Goal: Transaction & Acquisition: Purchase product/service

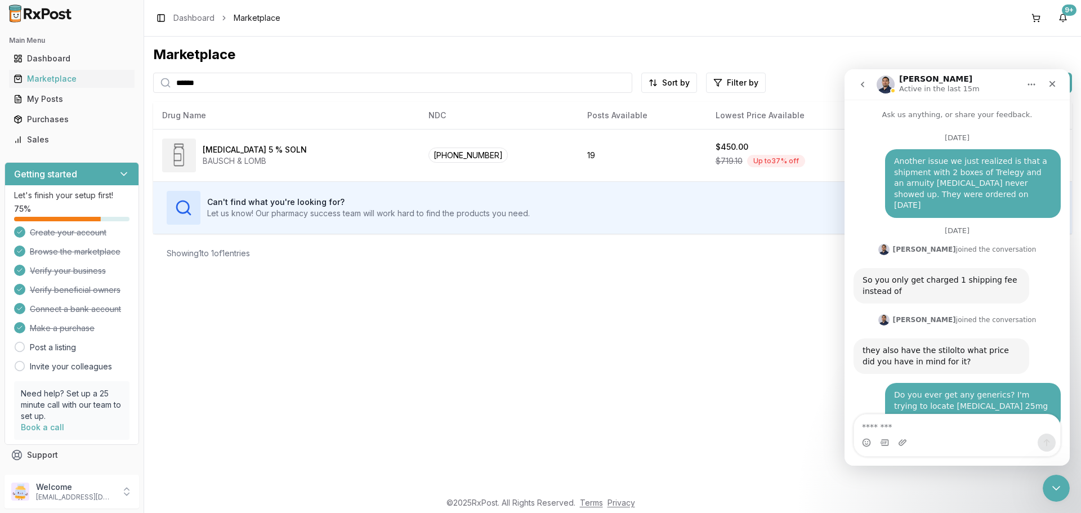
scroll to position [8661, 0]
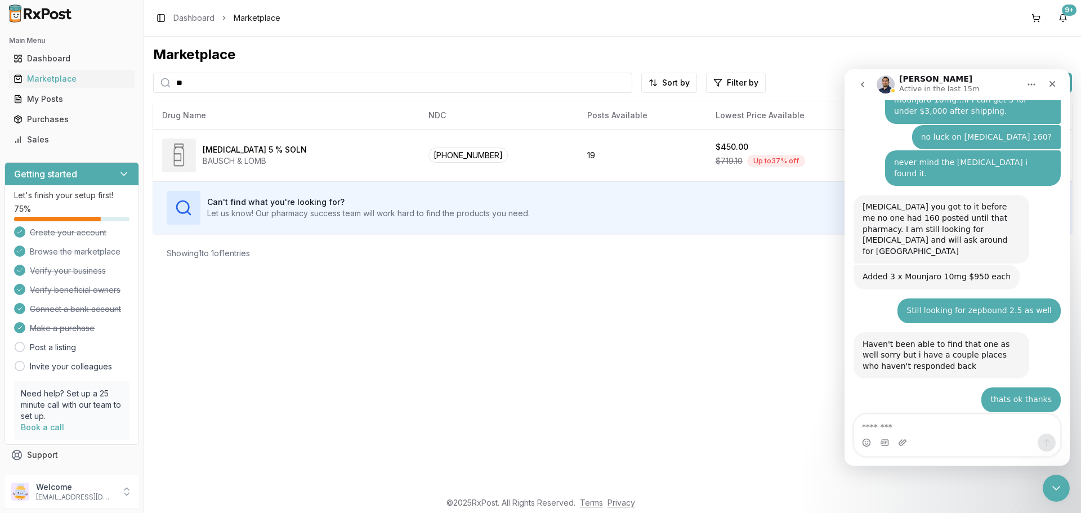
type input "*"
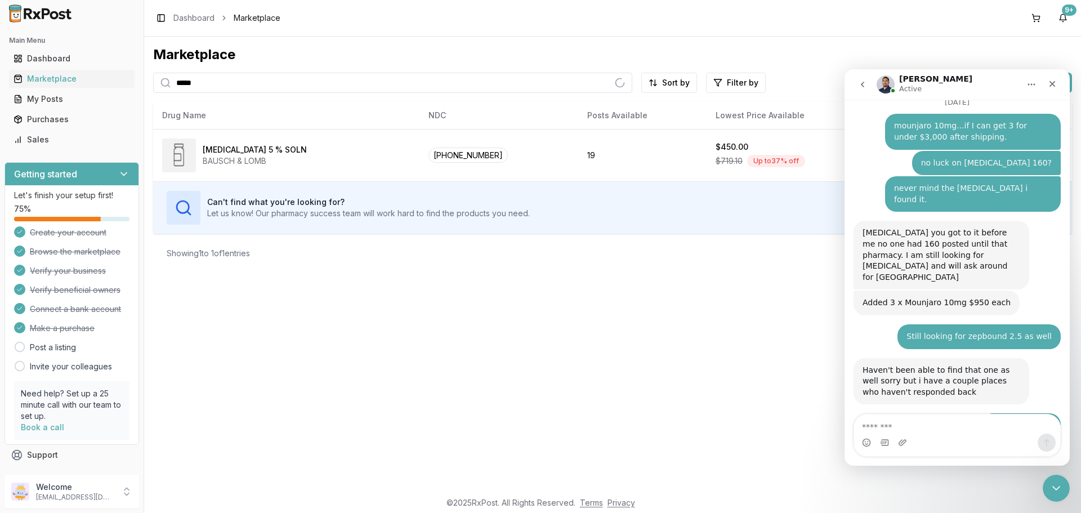
scroll to position [8688, 0]
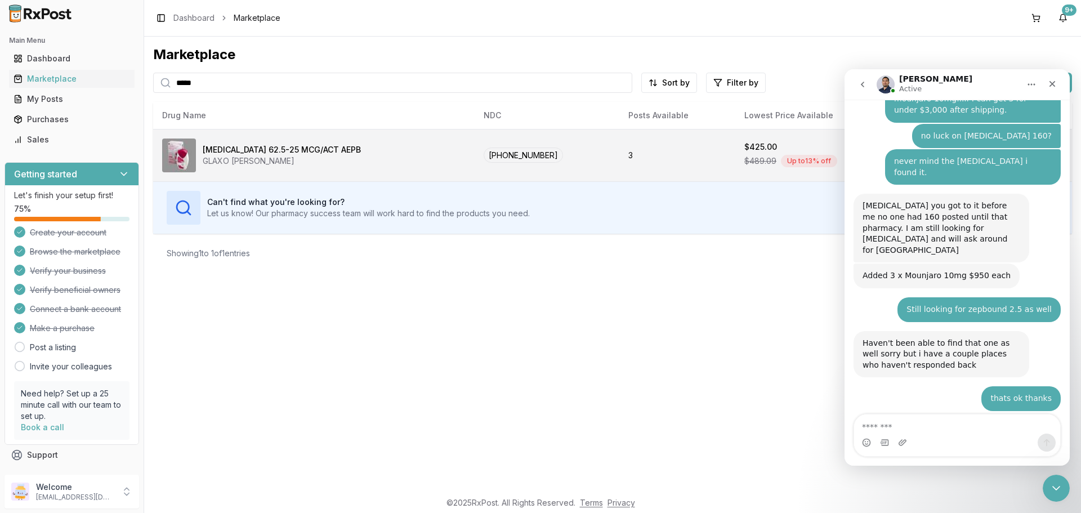
type input "*****"
click at [394, 168] on div "[MEDICAL_DATA] 62.5-25 MCG/ACT AEPB GLAXO [PERSON_NAME]" at bounding box center [313, 155] width 303 height 34
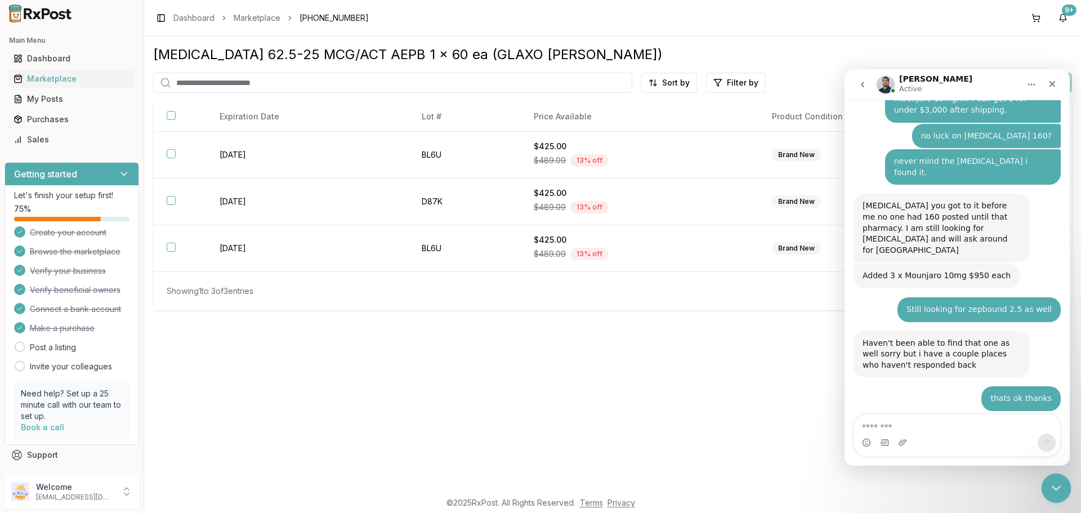
click at [1049, 482] on icon "Close Intercom Messenger" at bounding box center [1055, 487] width 14 height 14
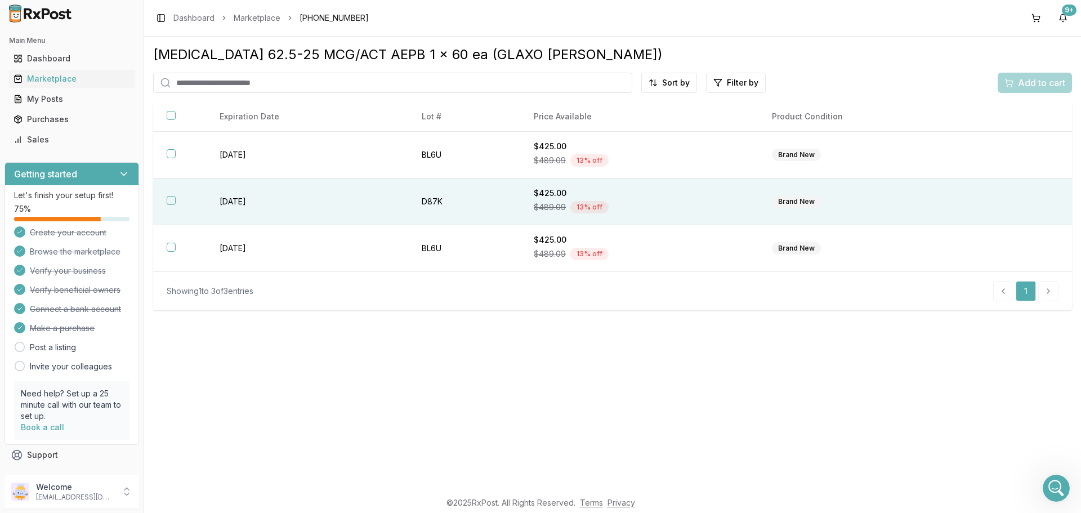
scroll to position [8688, 0]
click at [172, 199] on button "button" at bounding box center [171, 200] width 9 height 9
click at [1026, 80] on span "Add to cart" at bounding box center [1041, 83] width 47 height 14
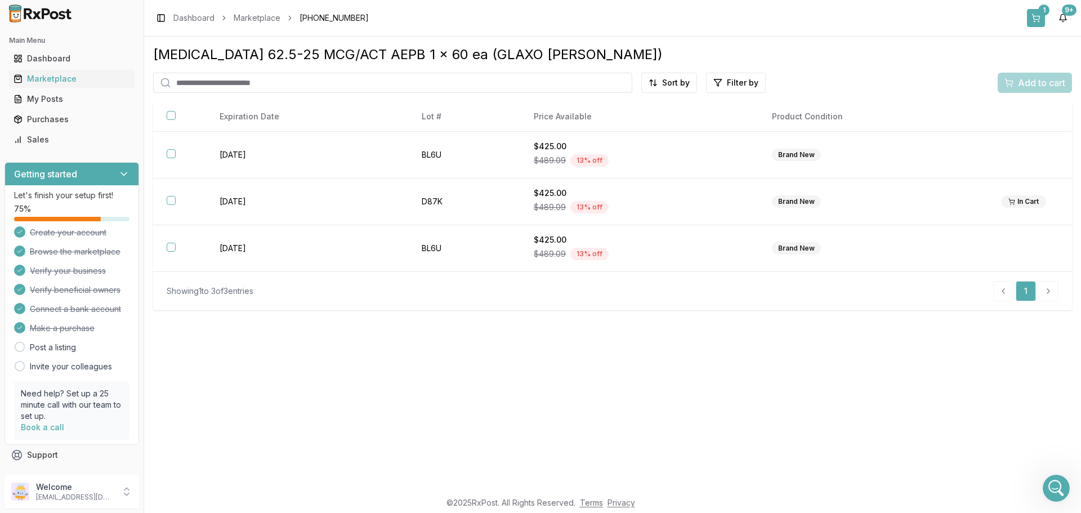
click at [1035, 17] on button "1" at bounding box center [1036, 18] width 18 height 18
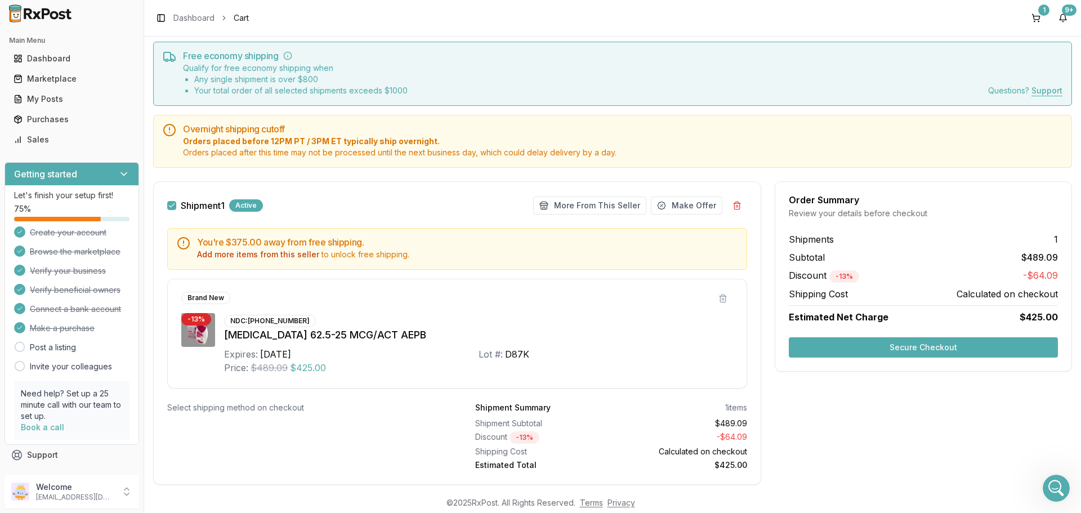
scroll to position [57, 0]
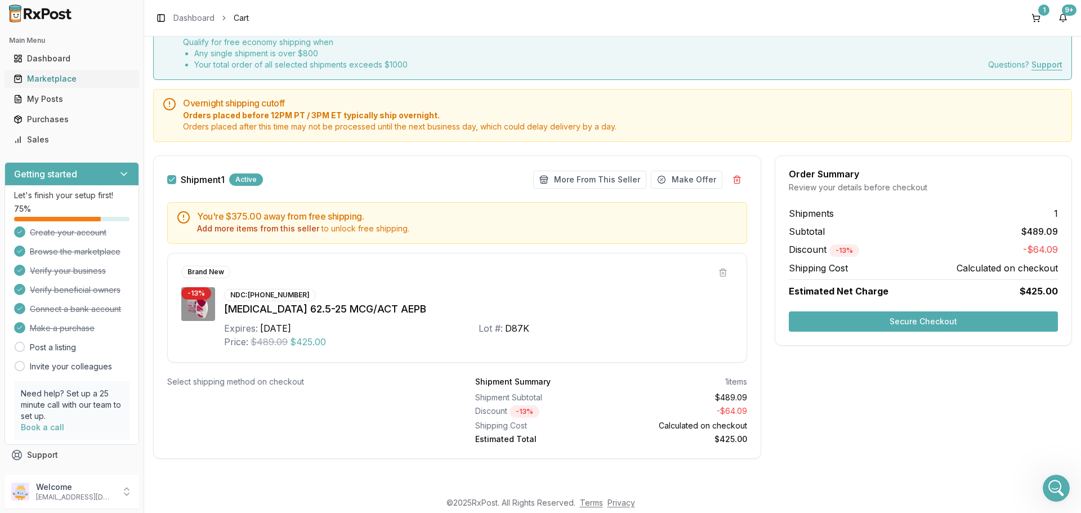
click at [47, 79] on div "Marketplace" at bounding box center [72, 78] width 117 height 11
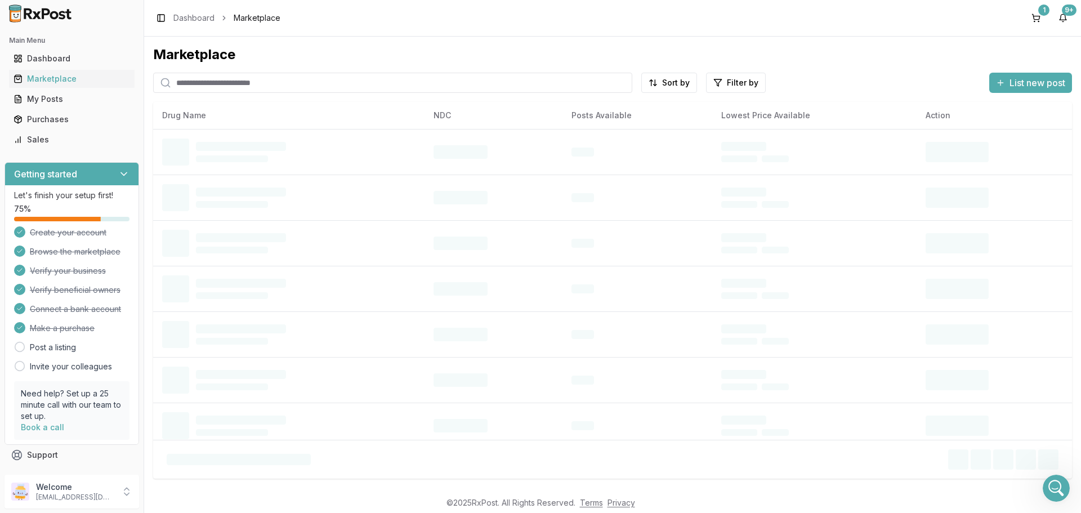
click at [328, 80] on input "search" at bounding box center [392, 83] width 479 height 20
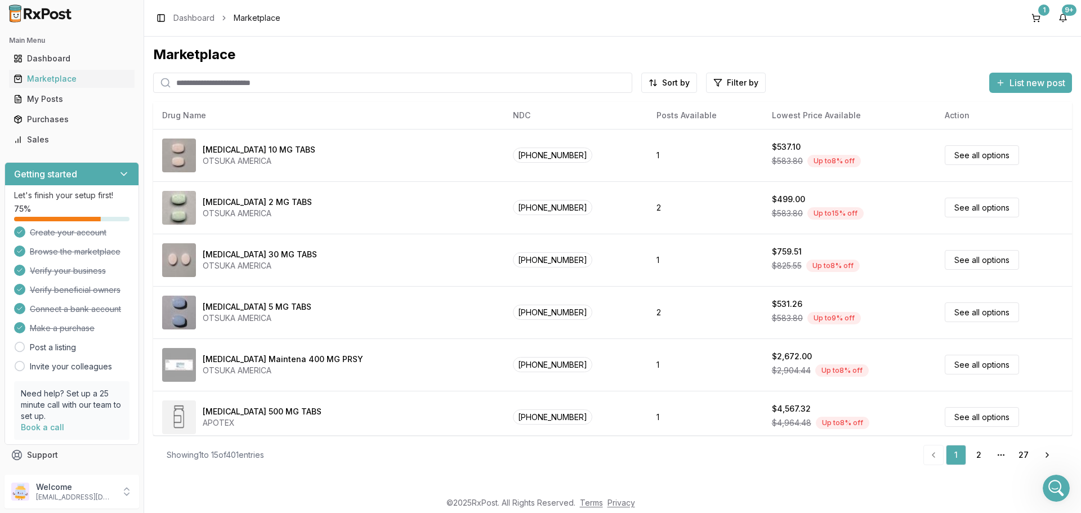
click at [266, 82] on input "search" at bounding box center [392, 83] width 479 height 20
type input "*******"
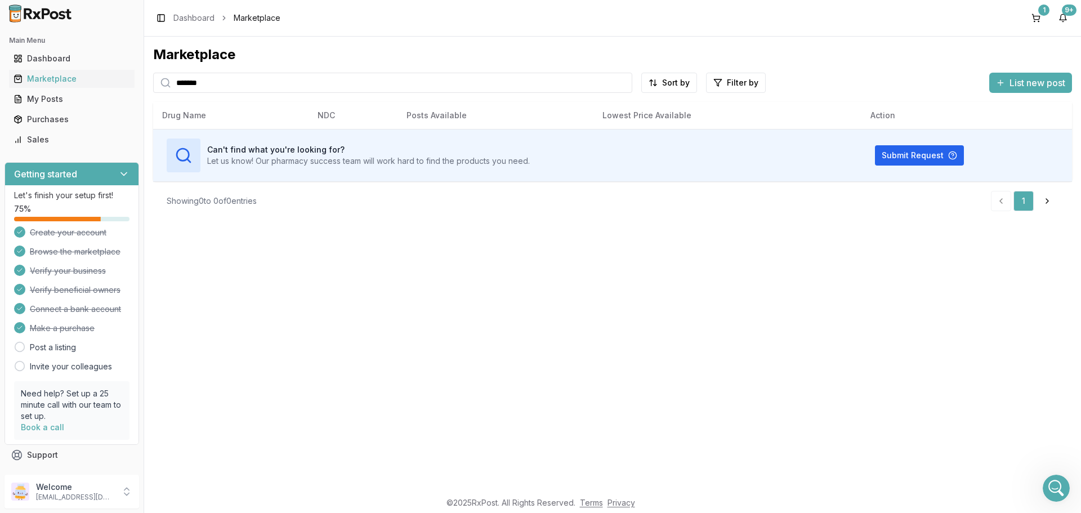
drag, startPoint x: 251, startPoint y: 75, endPoint x: 177, endPoint y: 82, distance: 73.6
click at [177, 82] on input "*******" at bounding box center [392, 83] width 479 height 20
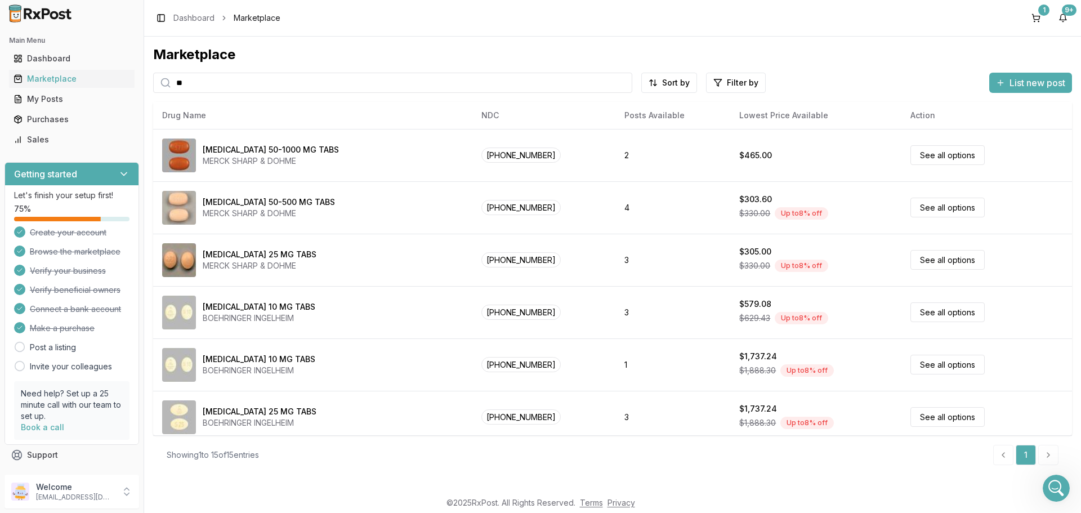
click at [192, 84] on input "**" at bounding box center [392, 83] width 479 height 20
type input "*********"
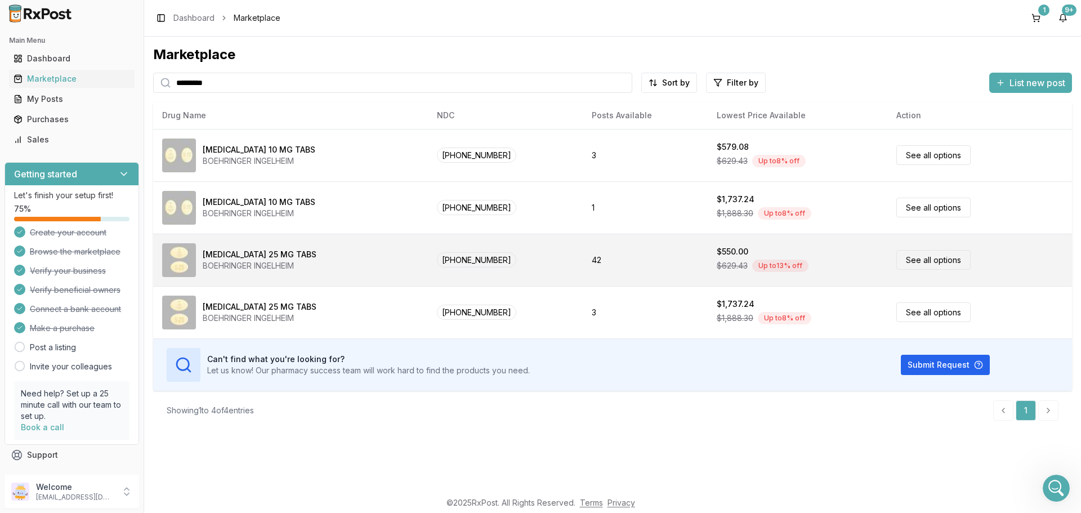
click at [922, 260] on link "See all options" at bounding box center [933, 260] width 74 height 20
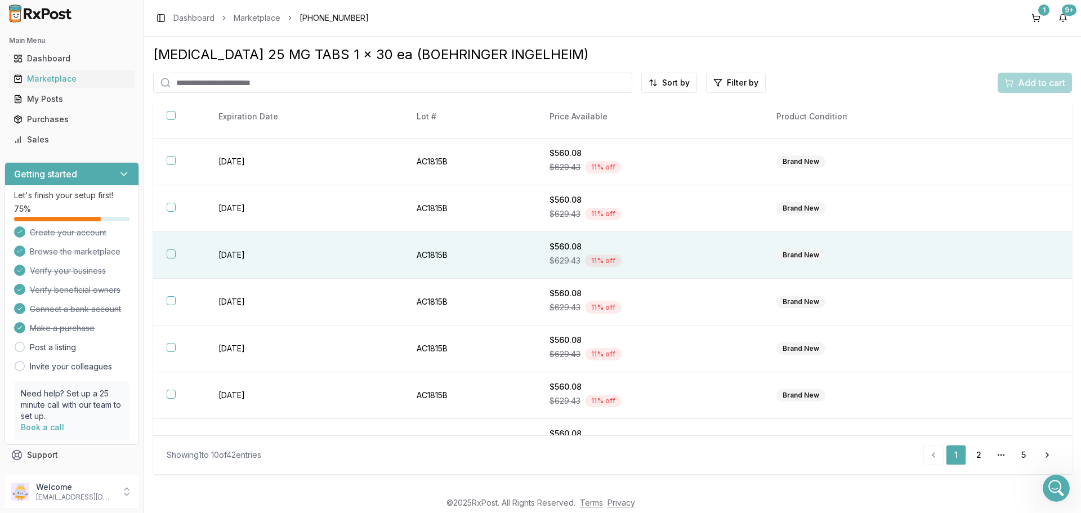
scroll to position [163, 0]
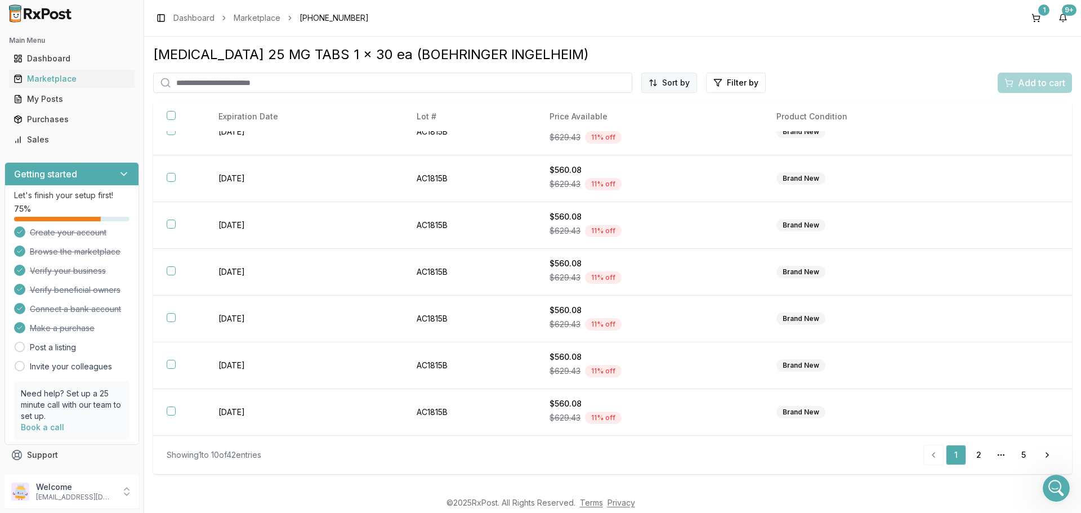
click at [665, 84] on html "Main Menu Dashboard Marketplace My Posts Purchases Sales Getting started Let's …" at bounding box center [540, 256] width 1081 height 513
click at [646, 125] on div "Price (Low to High)" at bounding box center [641, 125] width 107 height 18
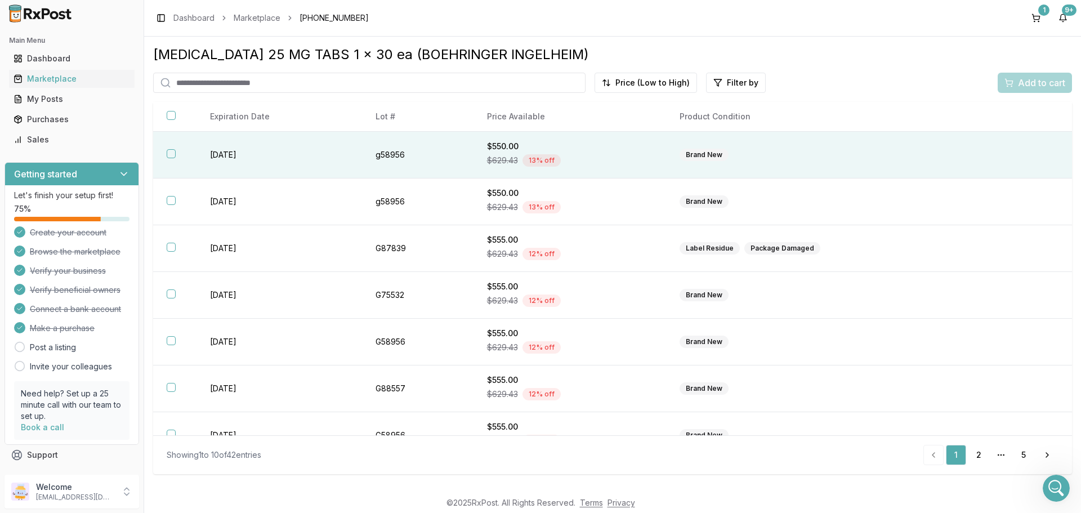
click at [173, 152] on button "button" at bounding box center [171, 153] width 9 height 9
click at [1022, 86] on span "Add to cart" at bounding box center [1041, 83] width 47 height 14
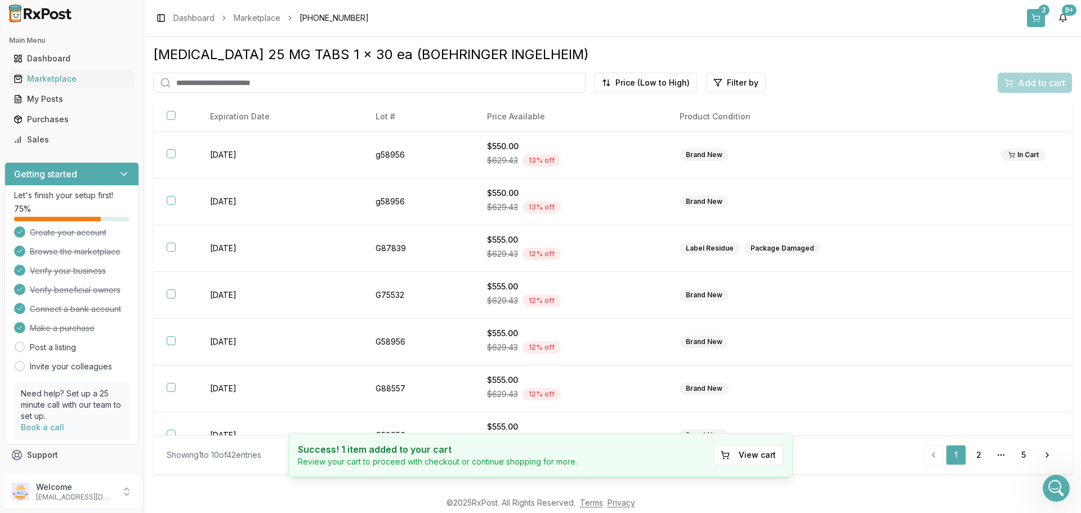
click at [1039, 16] on button "2" at bounding box center [1036, 18] width 18 height 18
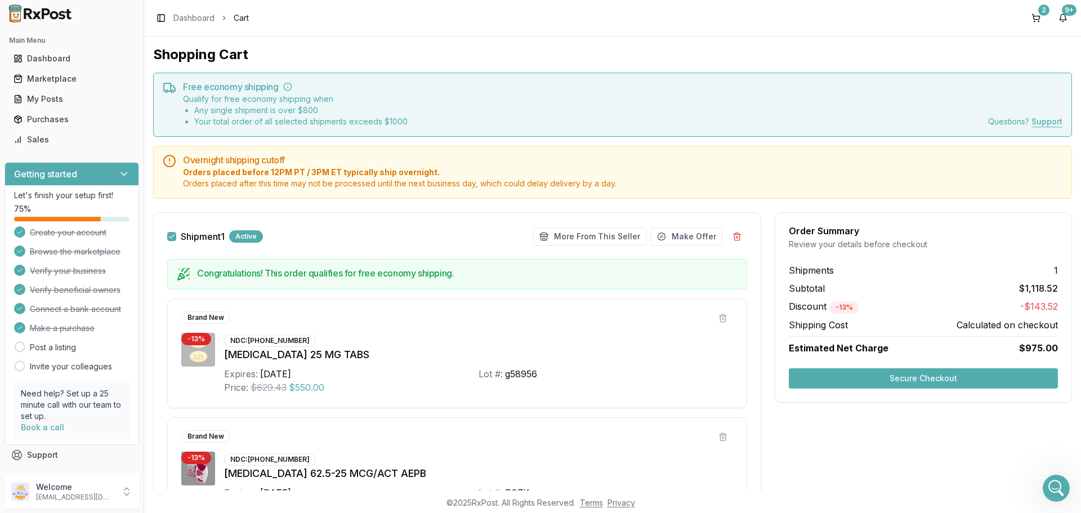
click at [882, 378] on button "Secure Checkout" at bounding box center [923, 378] width 269 height 20
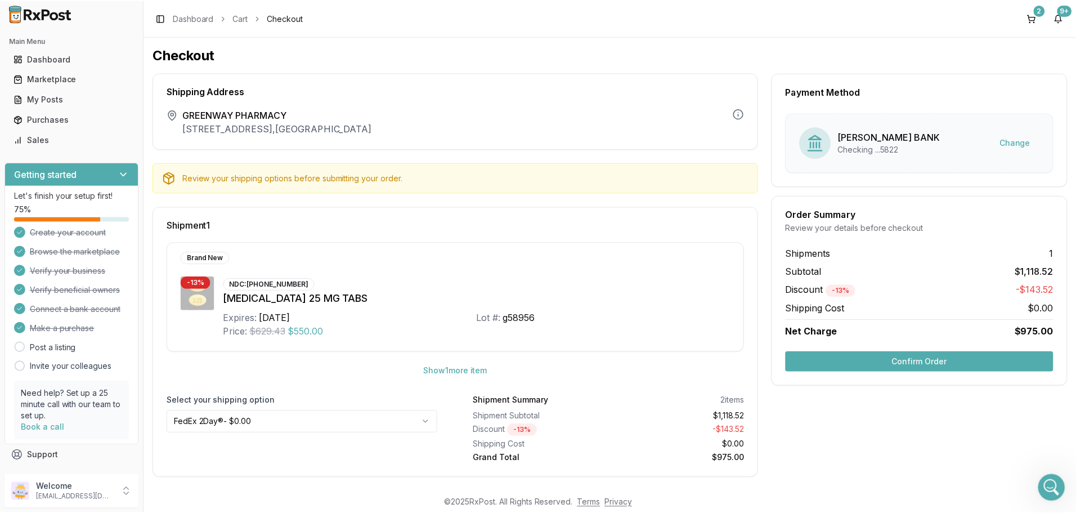
scroll to position [5, 0]
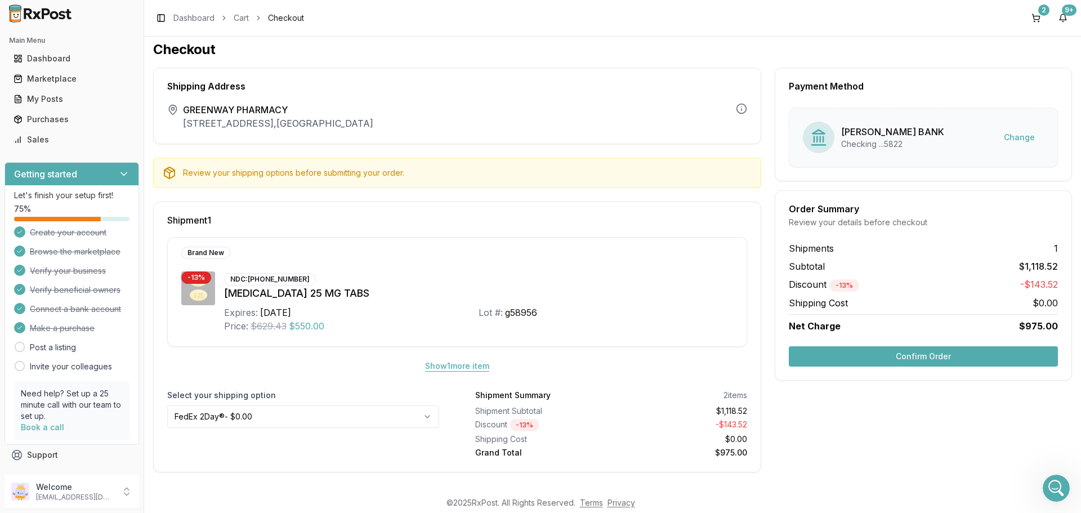
click at [433, 363] on button "Show 1 more item" at bounding box center [457, 366] width 82 height 20
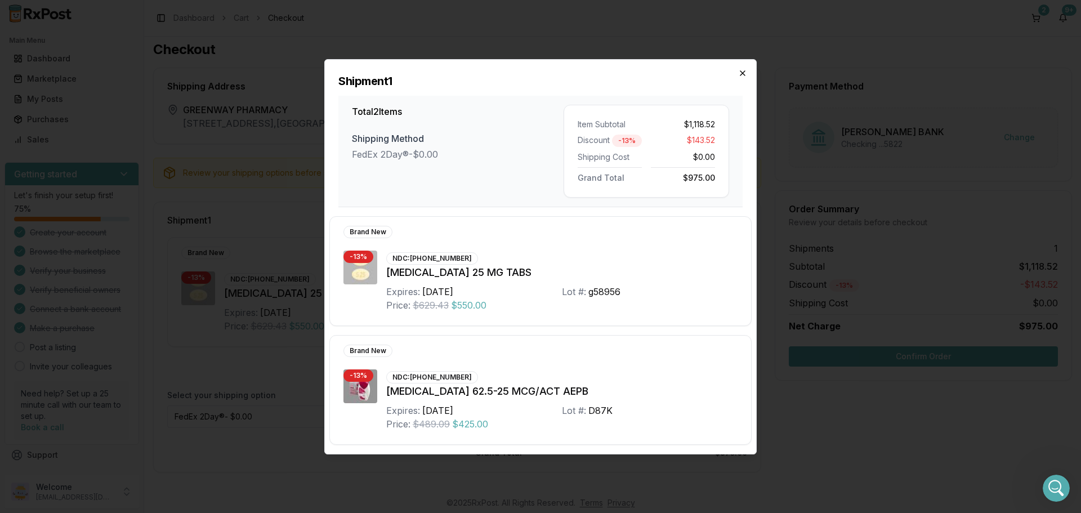
click at [746, 75] on icon "button" at bounding box center [742, 73] width 9 height 9
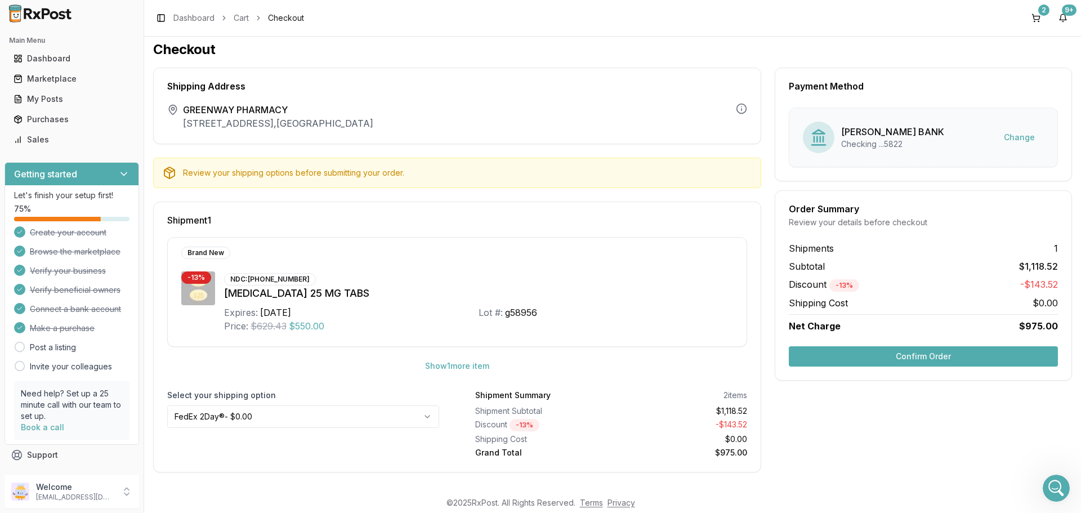
click at [891, 358] on button "Confirm Order" at bounding box center [923, 356] width 269 height 20
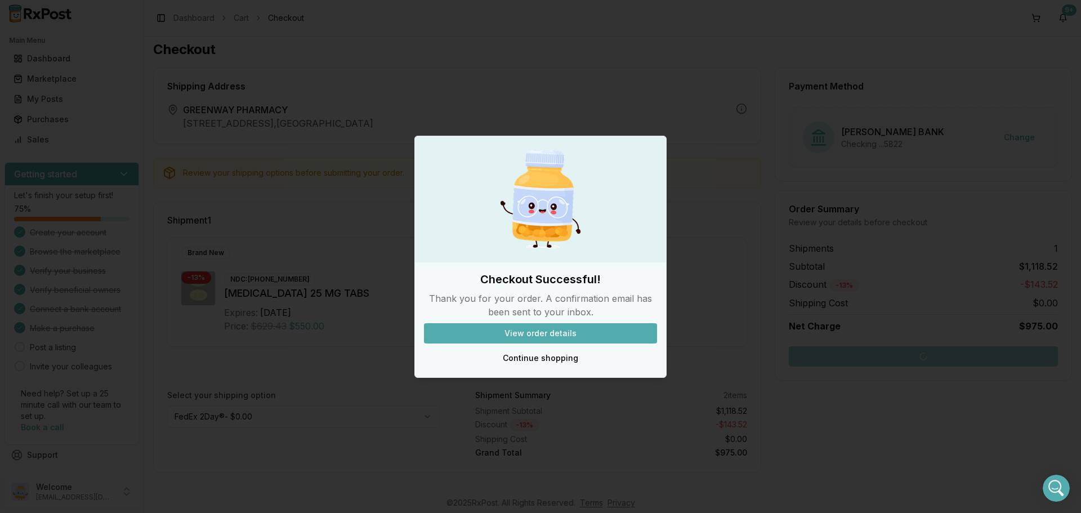
click at [539, 336] on button "View order details" at bounding box center [540, 333] width 233 height 20
